Goal: Task Accomplishment & Management: Complete application form

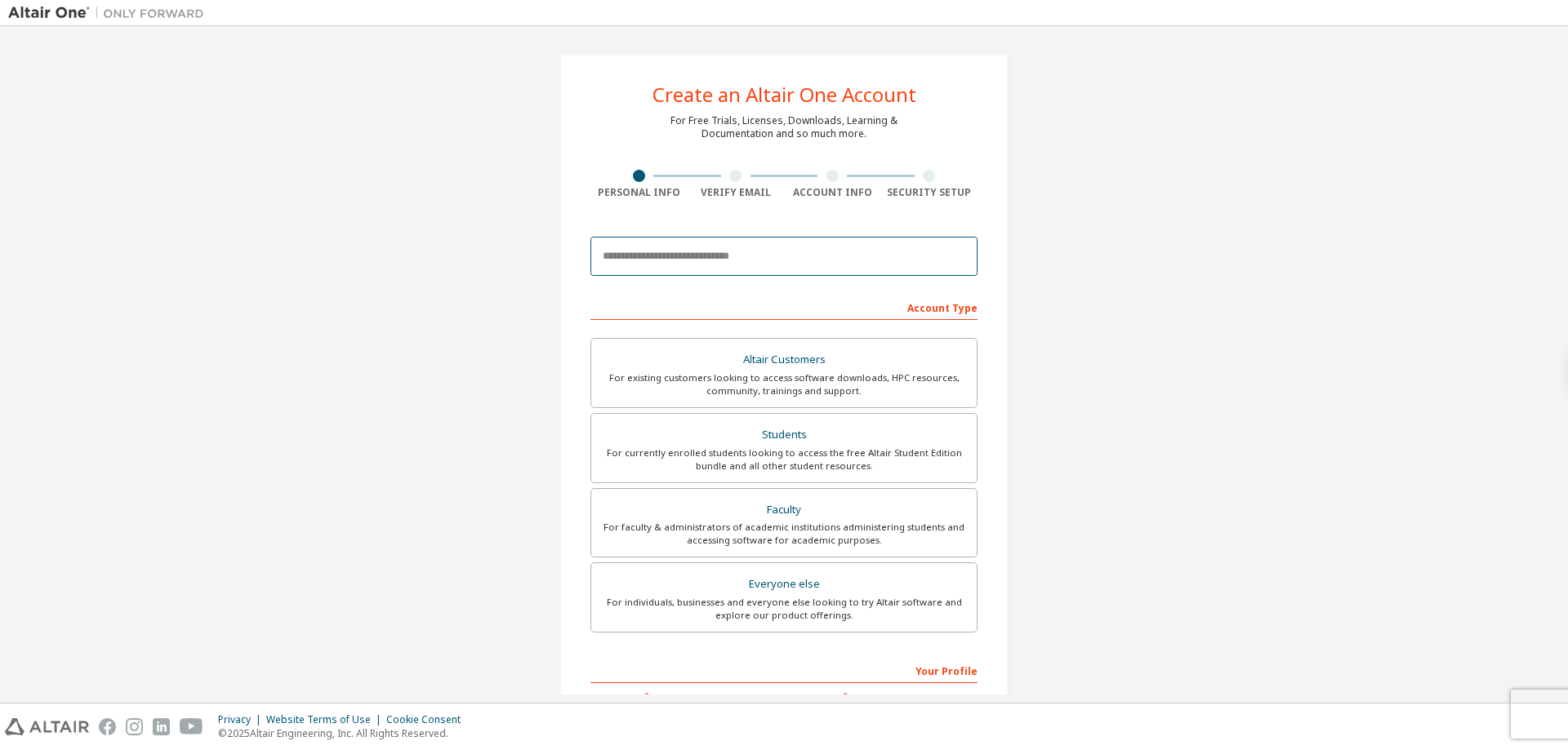
click at [700, 245] on input "email" at bounding box center [783, 256] width 387 height 39
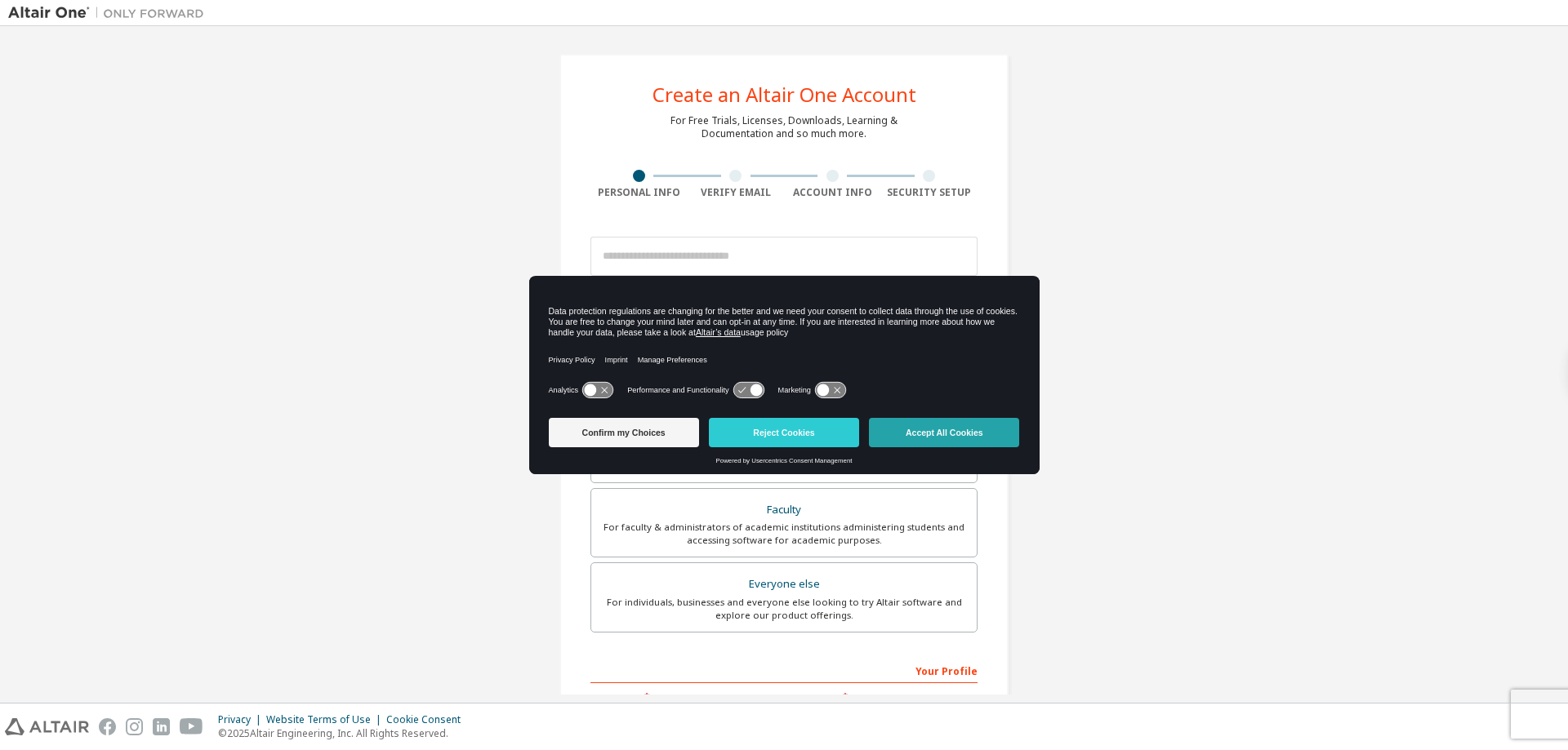
click at [952, 431] on button "Accept All Cookies" at bounding box center [944, 432] width 150 height 29
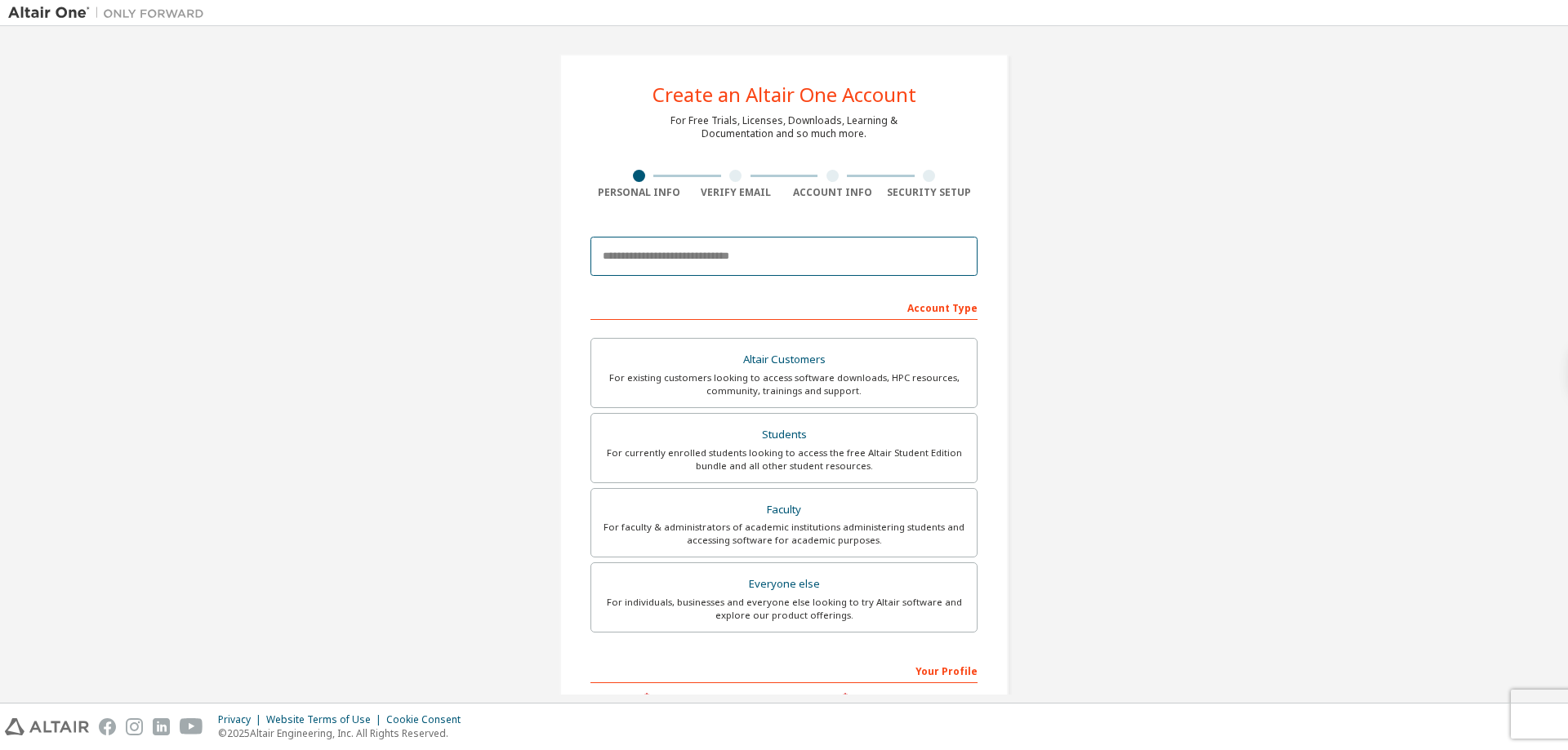
click at [846, 260] on input "email" at bounding box center [783, 256] width 387 height 39
type input "**********"
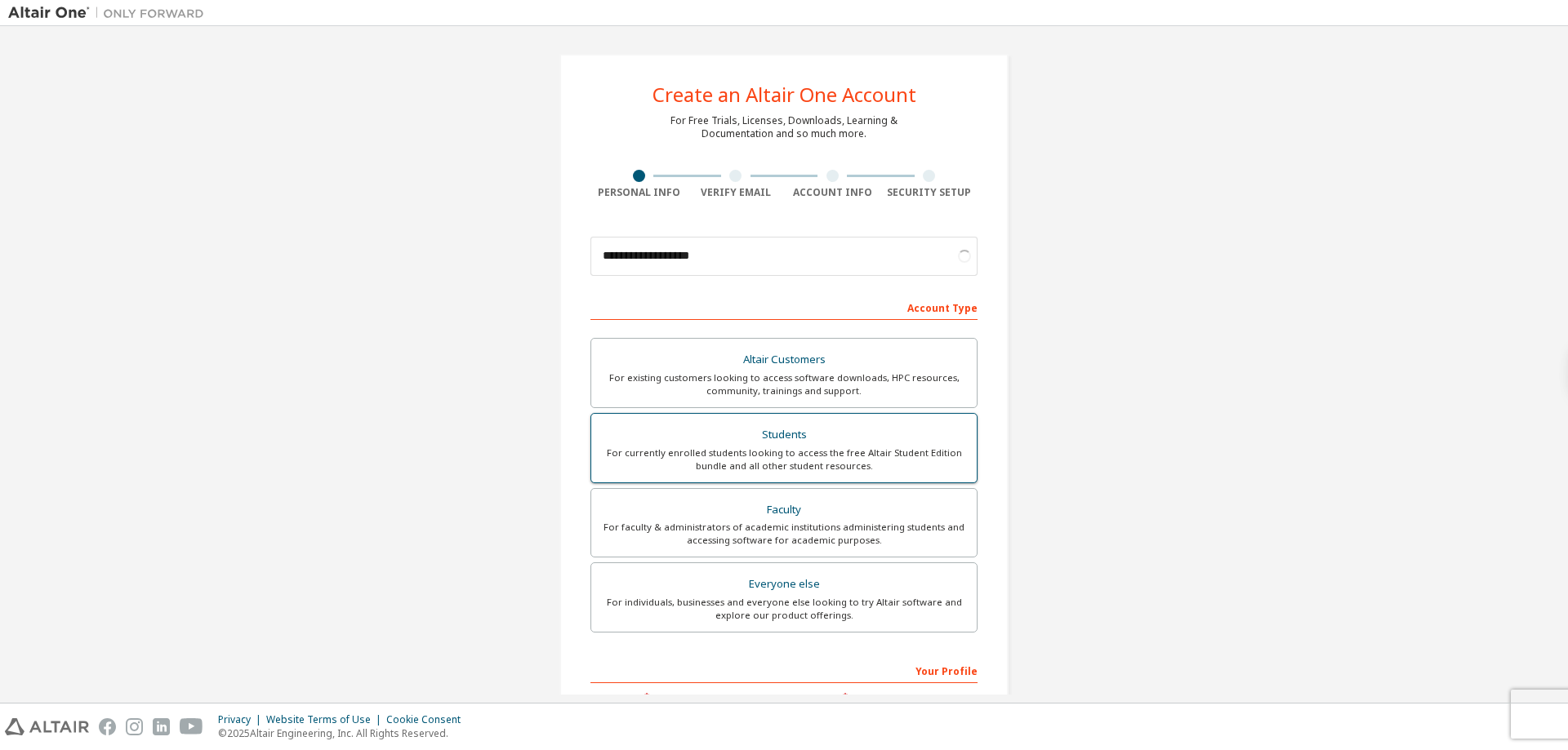
click at [782, 424] on div "Students" at bounding box center [784, 434] width 366 height 22
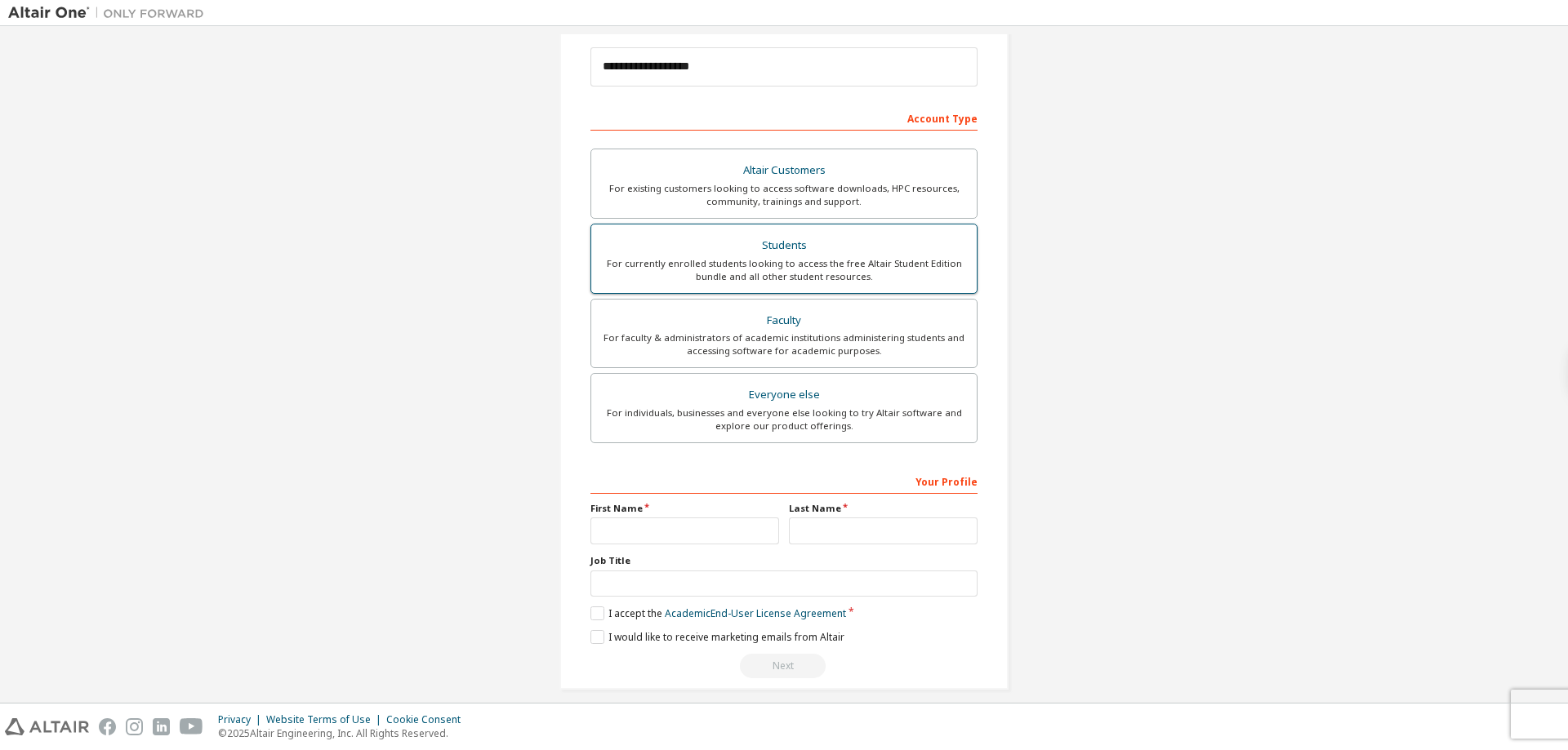
scroll to position [205, 0]
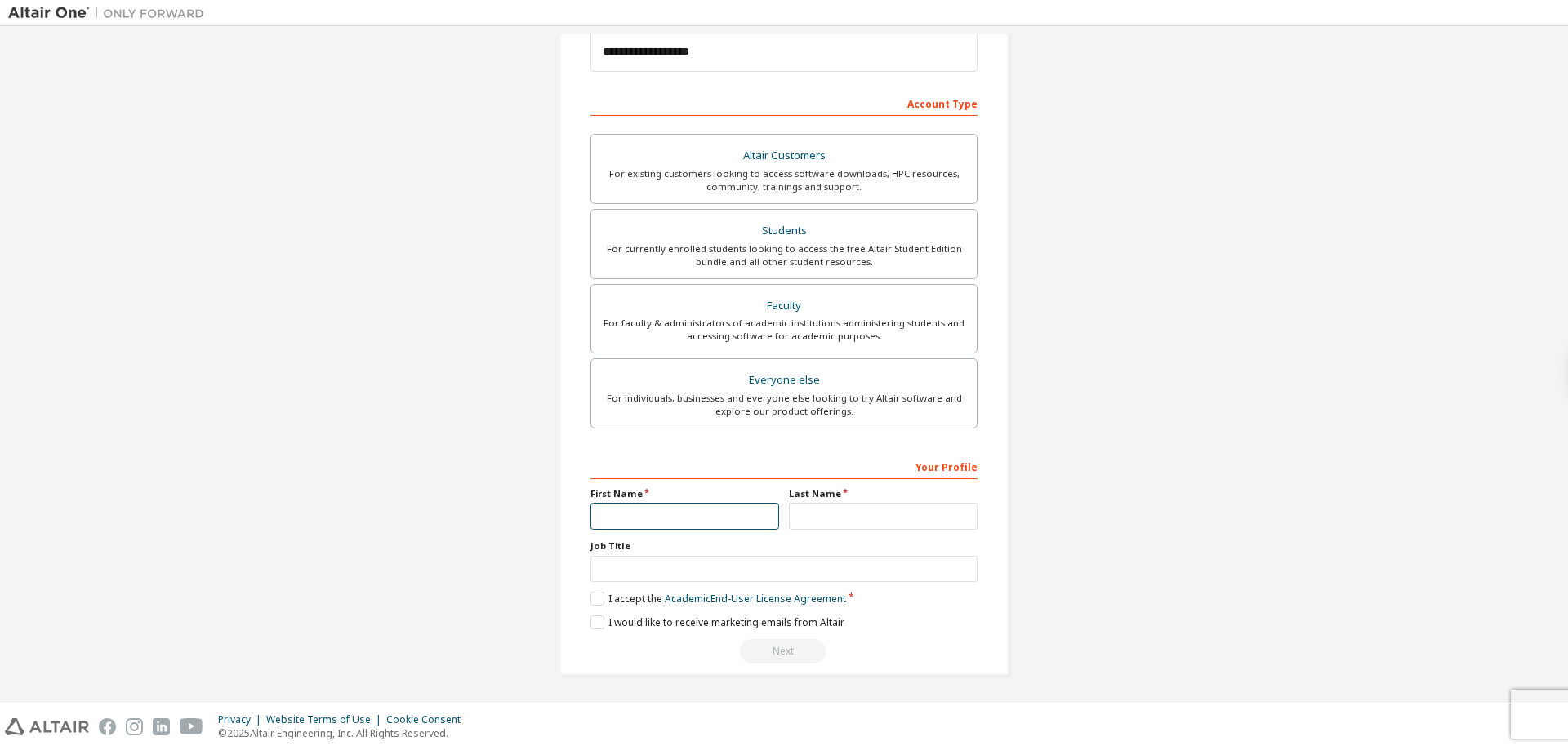
click at [715, 520] on input "text" at bounding box center [685, 516] width 189 height 27
click at [727, 520] on input "text" at bounding box center [685, 516] width 189 height 27
type input "****"
click at [672, 570] on input "text" at bounding box center [783, 570] width 387 height 27
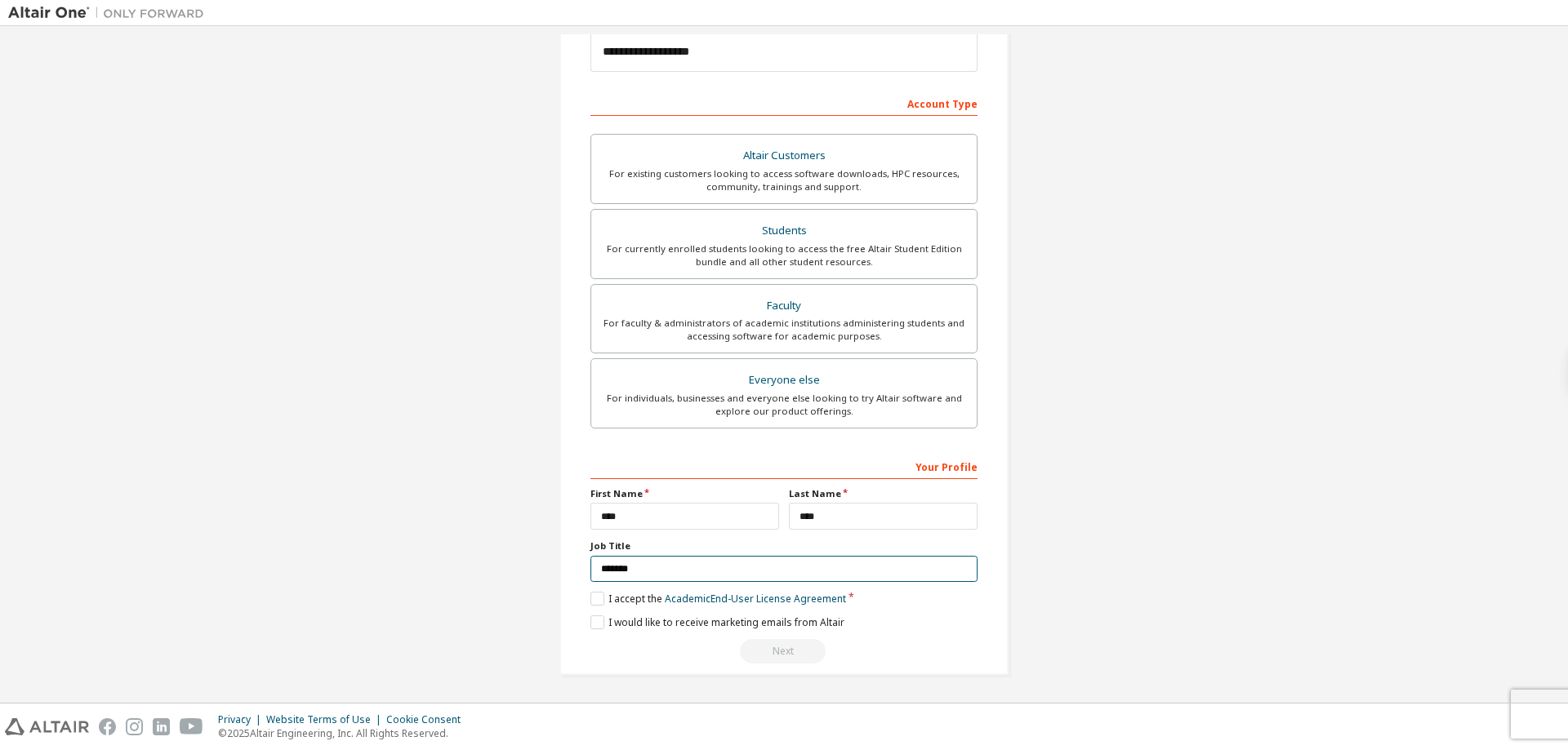
click at [627, 567] on input "*******" at bounding box center [783, 570] width 387 height 27
type input "*******"
click at [590, 596] on label "I accept the Academic End-User License Agreement" at bounding box center [718, 599] width 255 height 14
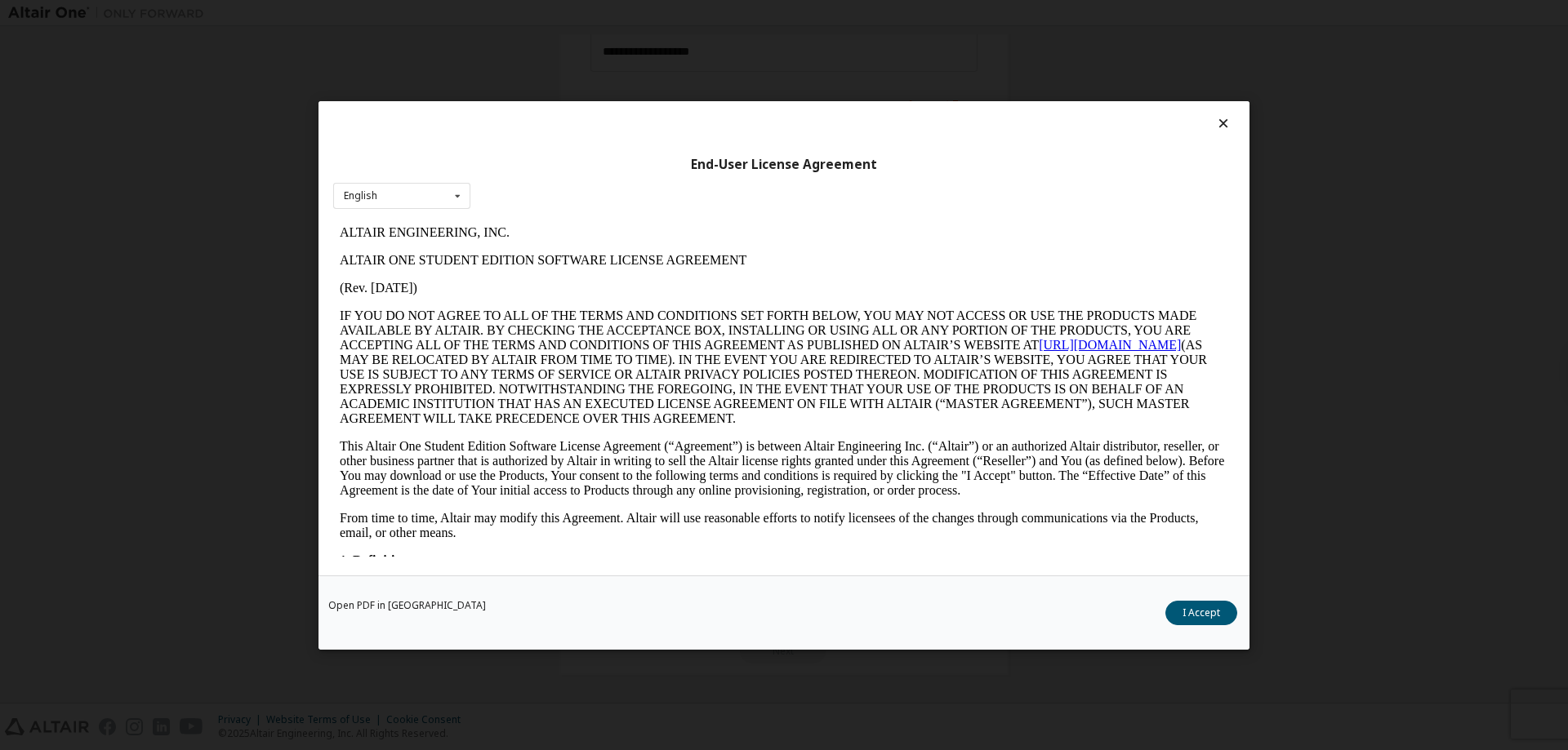
scroll to position [0, 0]
click at [1217, 614] on button "I Accept" at bounding box center [1201, 612] width 72 height 24
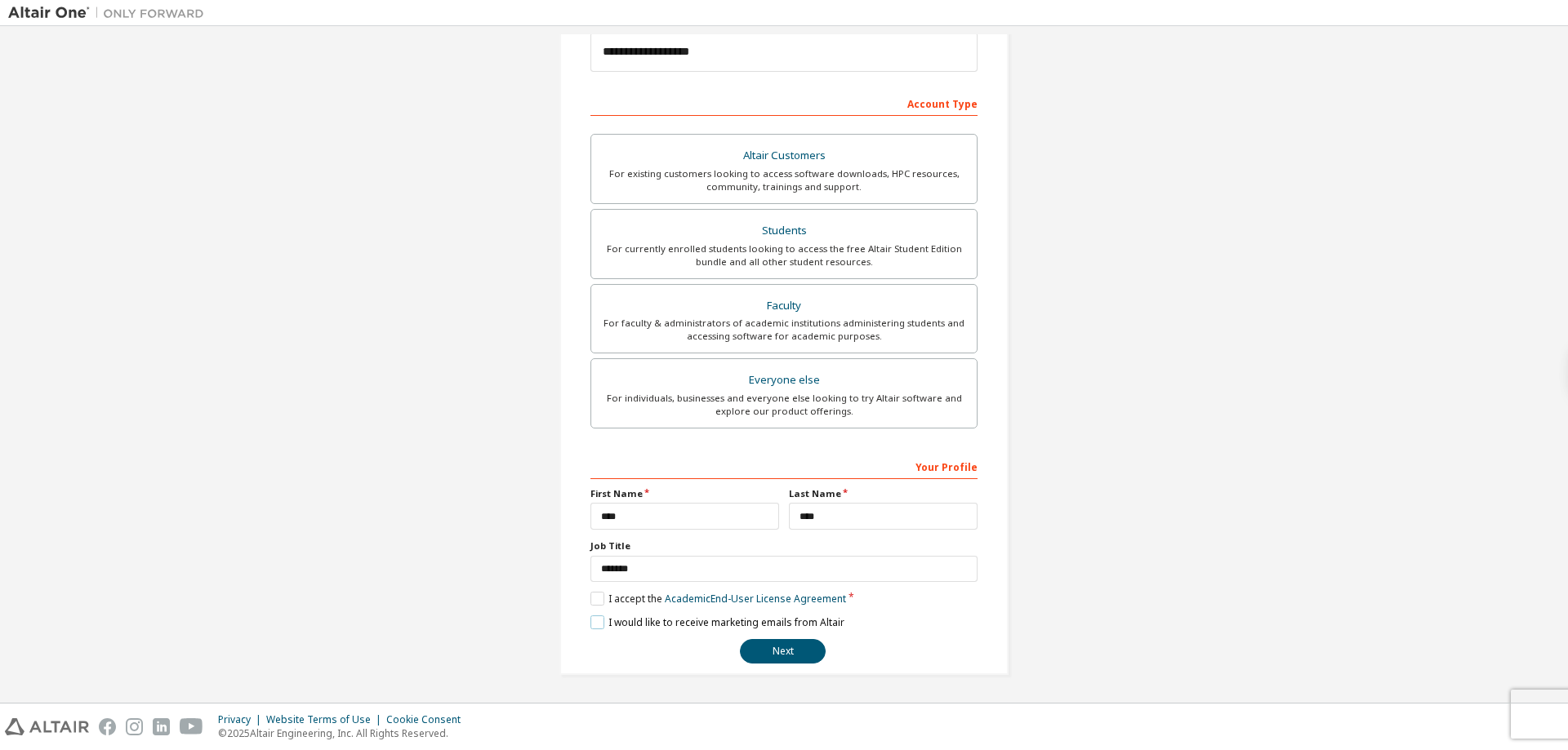
click at [591, 619] on label "I would like to receive marketing emails from Altair" at bounding box center [717, 622] width 254 height 14
click at [758, 644] on button "Next" at bounding box center [783, 651] width 86 height 24
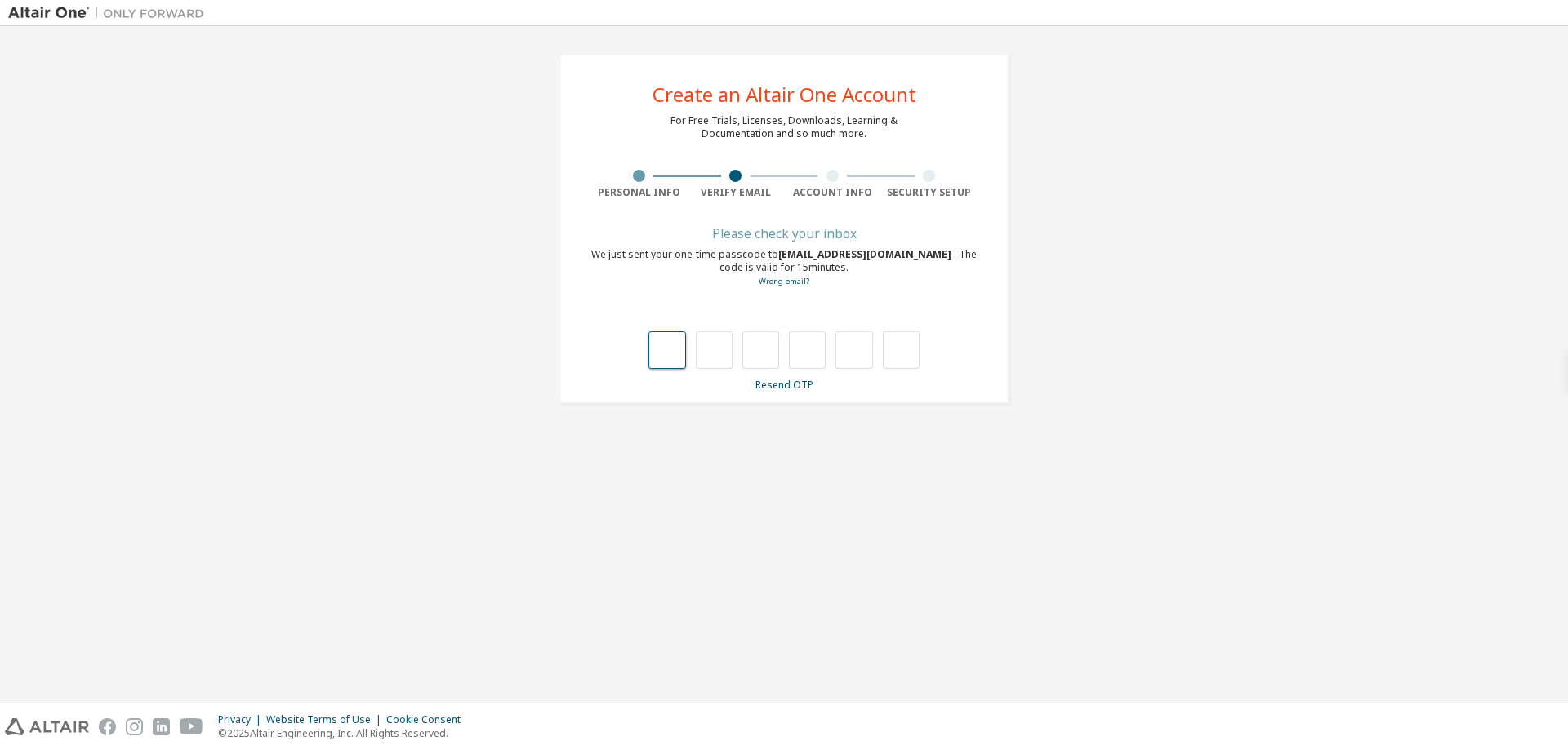
type input "*"
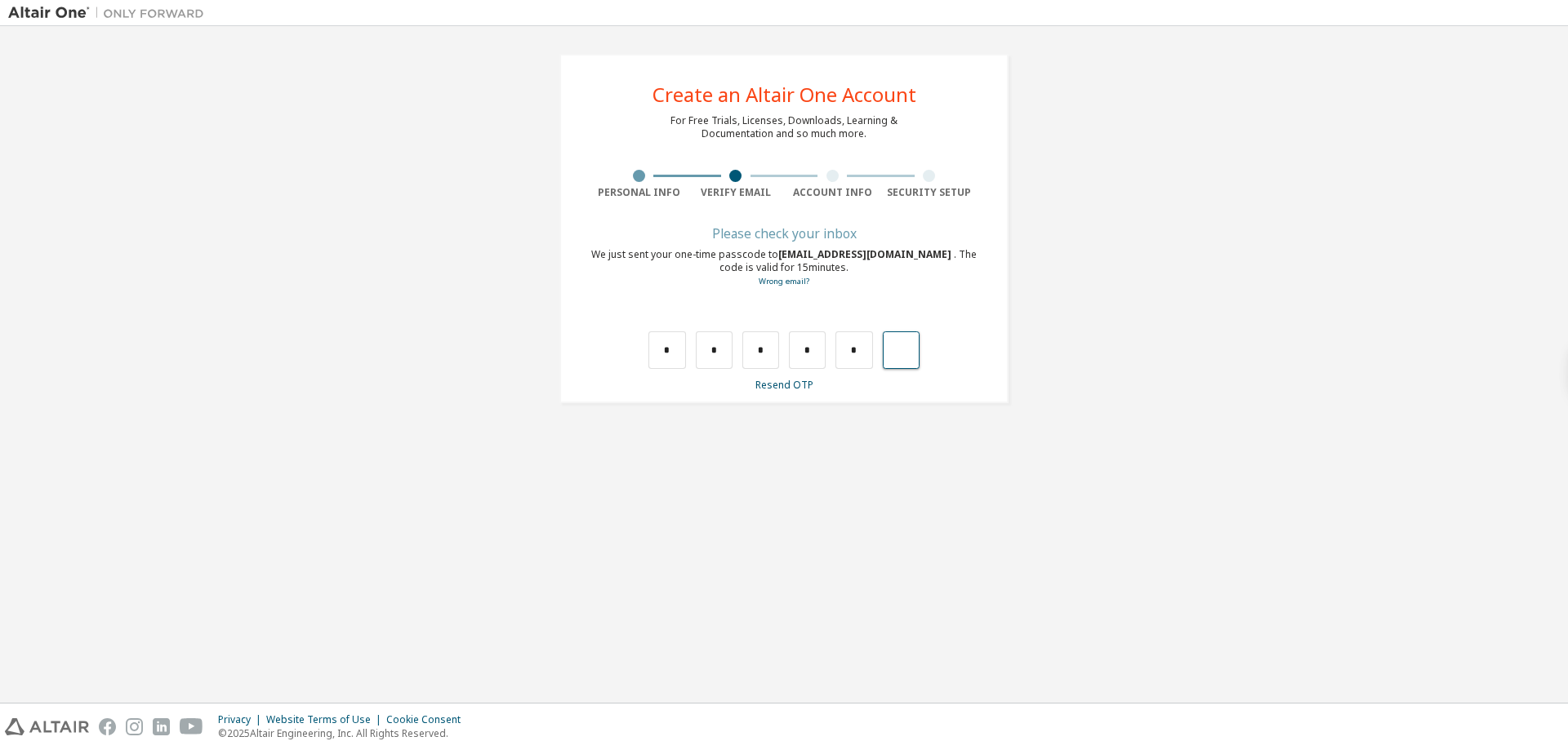
type input "*"
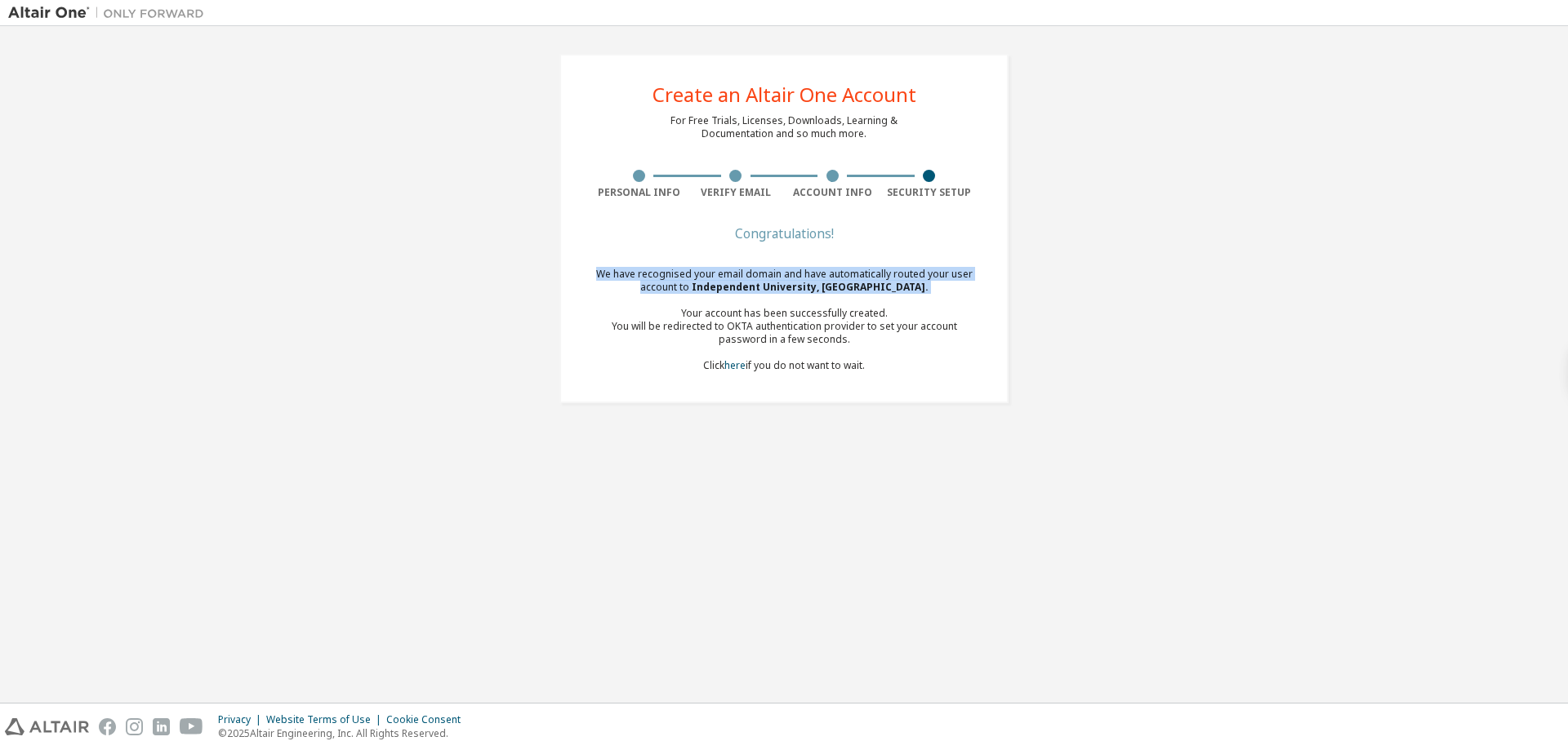
drag, startPoint x: 595, startPoint y: 271, endPoint x: 939, endPoint y: 301, distance: 345.3
click at [939, 301] on div "We have recognised your email domain and have automatically routed your user ac…" at bounding box center [783, 319] width 387 height 104
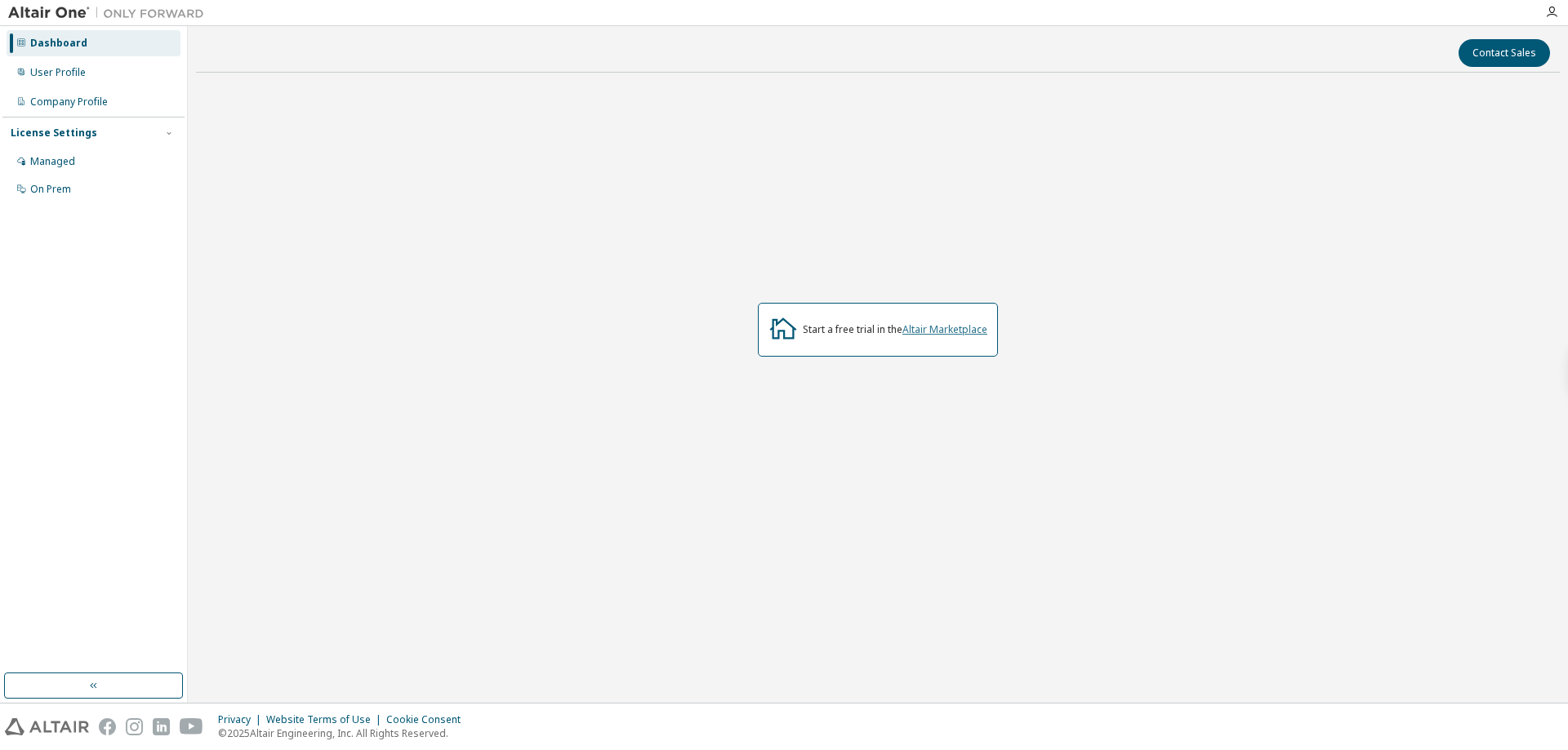
click at [945, 335] on link "Altair Marketplace" at bounding box center [944, 329] width 85 height 14
